Goal: Download file/media

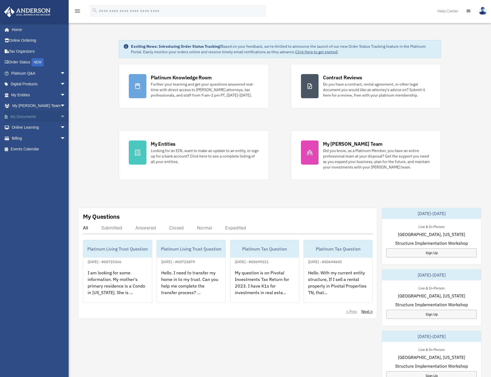
click at [21, 114] on link "My Documents arrow_drop_down" at bounding box center [39, 116] width 70 height 11
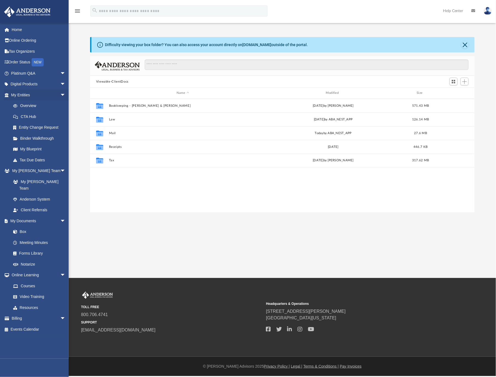
scroll to position [120, 379]
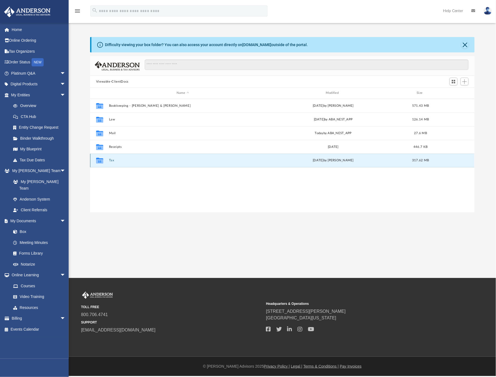
click at [111, 159] on button "Tax" at bounding box center [183, 161] width 148 height 4
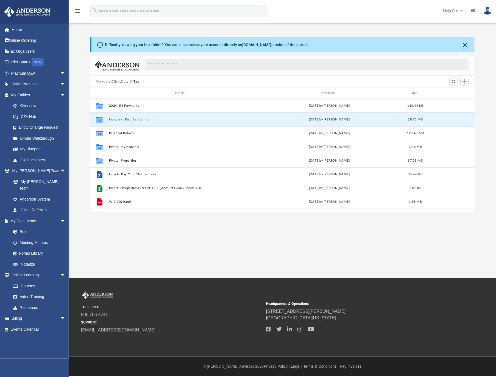
click at [132, 119] on button "Ironworks Real Estate, Inc." at bounding box center [181, 120] width 145 height 4
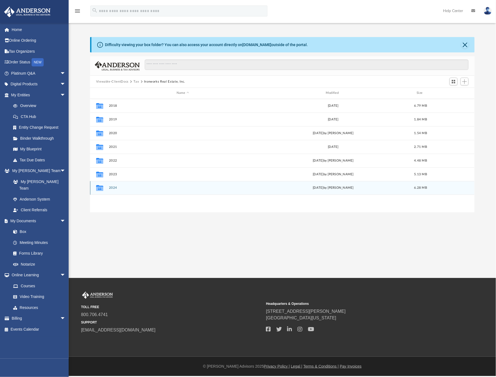
click at [113, 187] on button "2024" at bounding box center [183, 188] width 148 height 4
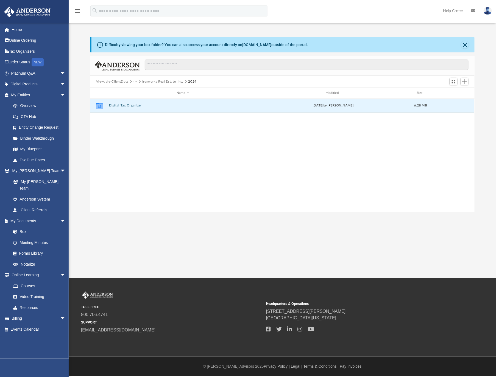
click at [126, 105] on button "Digital Tax Organizer" at bounding box center [183, 106] width 148 height 4
click at [126, 105] on button "1120-IronWorksRealEstateInc.pdf" at bounding box center [183, 106] width 148 height 4
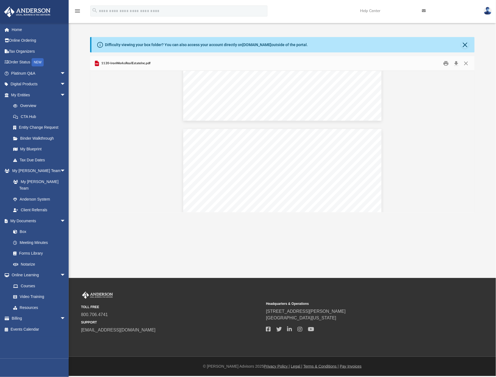
scroll to position [1637, 0]
click at [466, 65] on button "Close" at bounding box center [466, 63] width 10 height 9
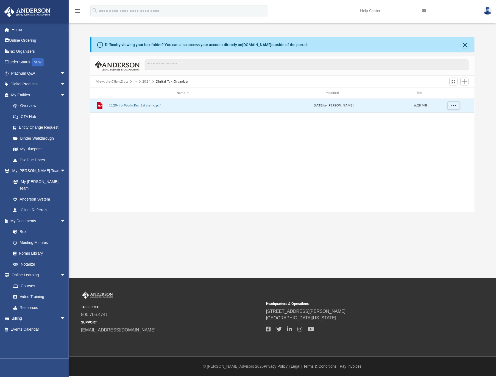
scroll to position [120, 379]
click at [26, 51] on link "Tax Organizers" at bounding box center [39, 51] width 70 height 11
